Goal: Task Accomplishment & Management: Manage account settings

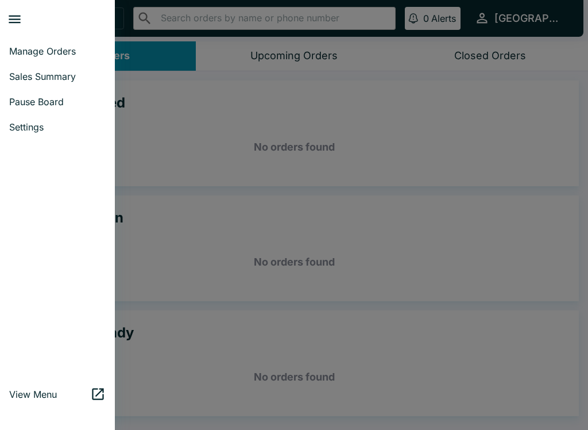
click at [54, 103] on span "Pause Board" at bounding box center [57, 101] width 96 height 11
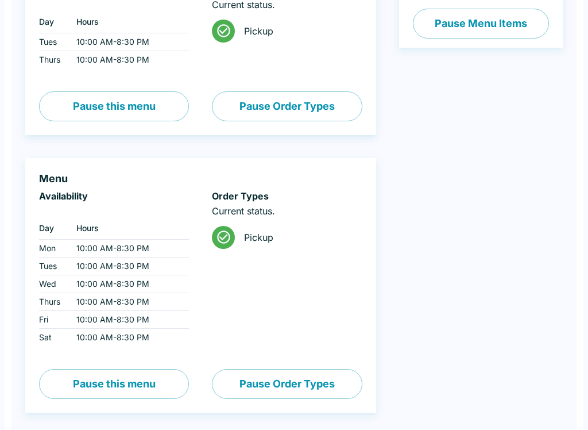
scroll to position [184, 0]
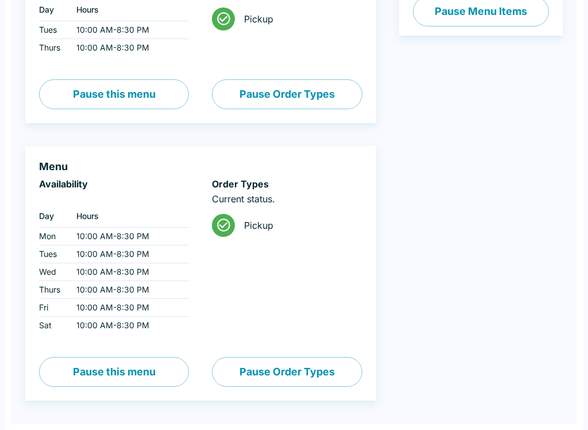
click at [327, 367] on button "Pause Order Types" at bounding box center [287, 372] width 150 height 30
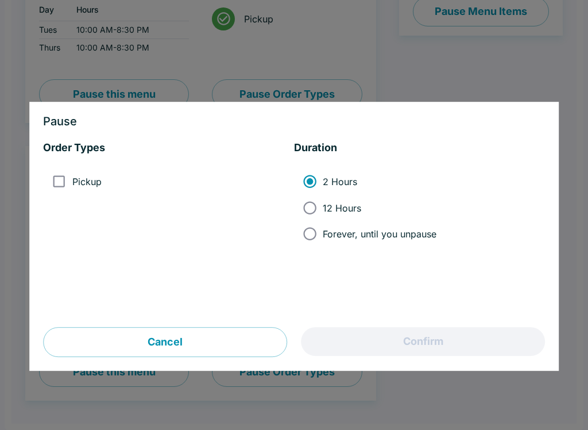
click at [454, 60] on div at bounding box center [294, 215] width 588 height 430
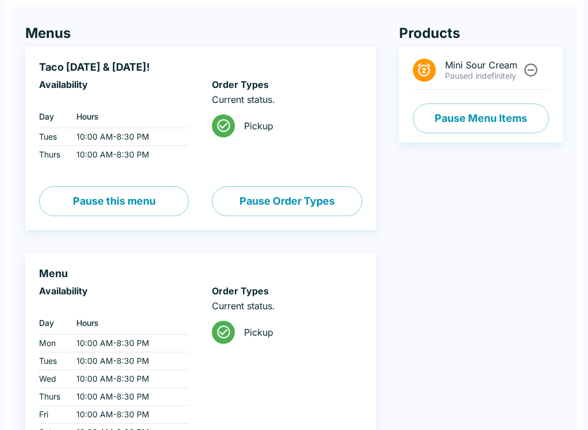
scroll to position [72, 0]
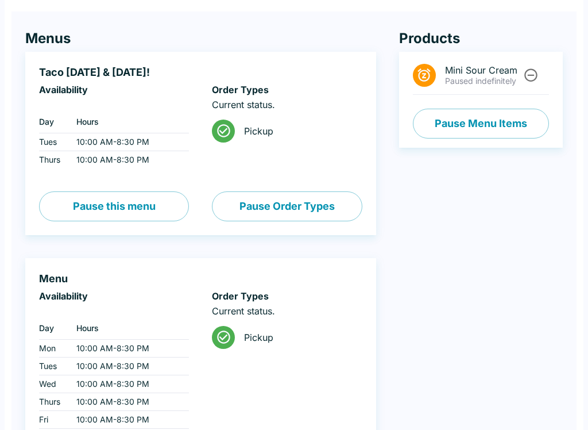
click at [521, 131] on button "Pause Menu Items" at bounding box center [481, 124] width 136 height 30
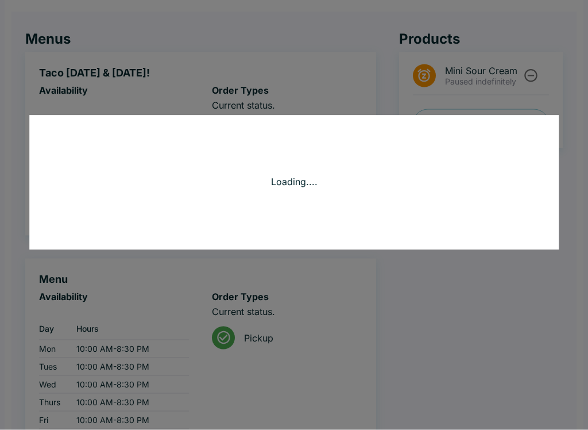
scroll to position [72, 0]
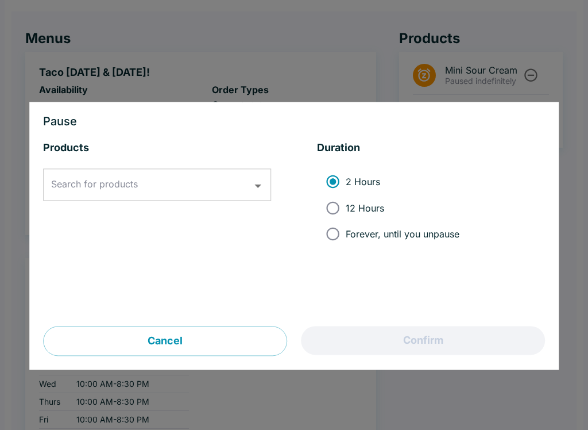
click at [359, 55] on div at bounding box center [294, 215] width 588 height 430
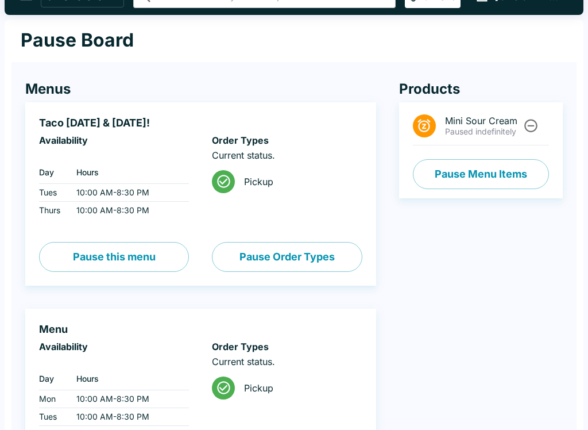
scroll to position [0, 0]
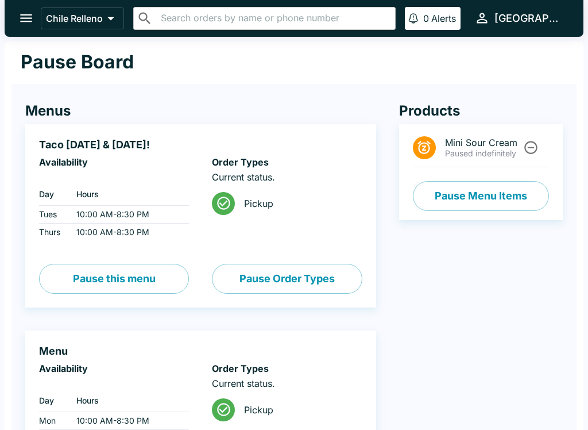
click at [28, 18] on icon "open drawer" at bounding box center [26, 18] width 12 height 8
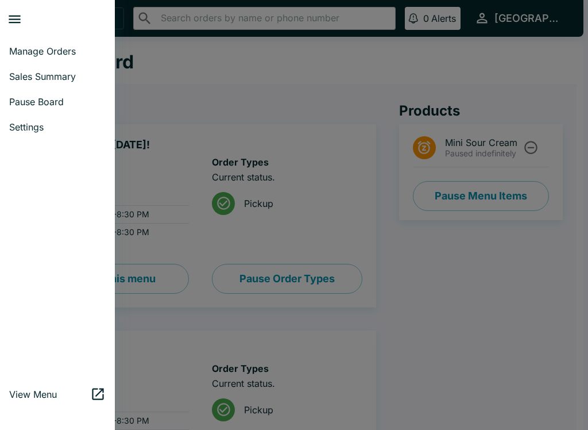
click at [41, 129] on span "Settings" at bounding box center [57, 126] width 96 height 11
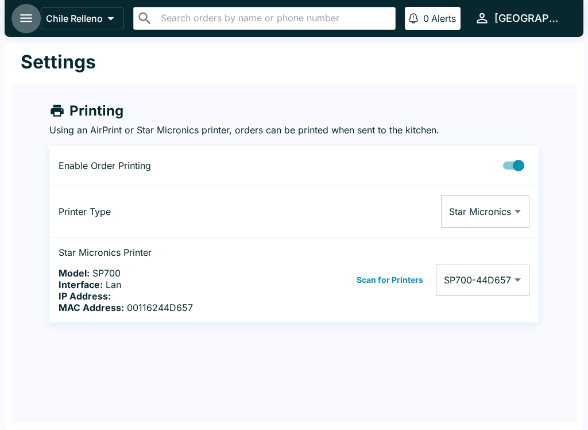
click at [25, 27] on button "open drawer" at bounding box center [25, 17] width 29 height 29
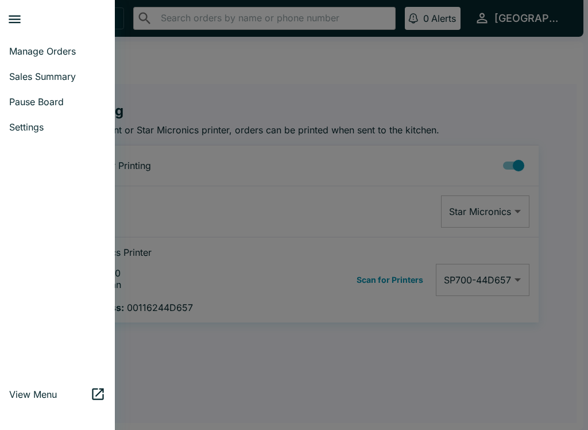
click at [61, 106] on span "Pause Board" at bounding box center [57, 101] width 96 height 11
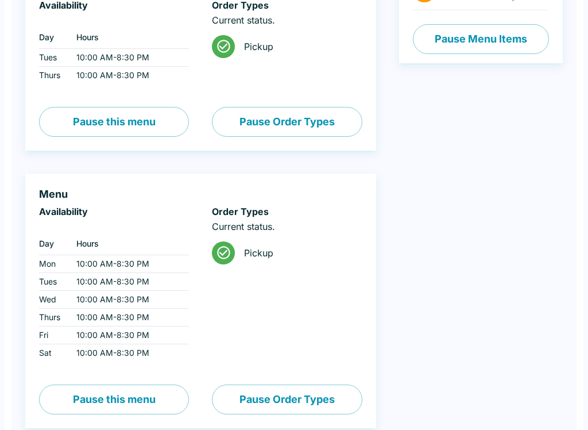
scroll to position [184, 0]
